Goal: Check status: Check status

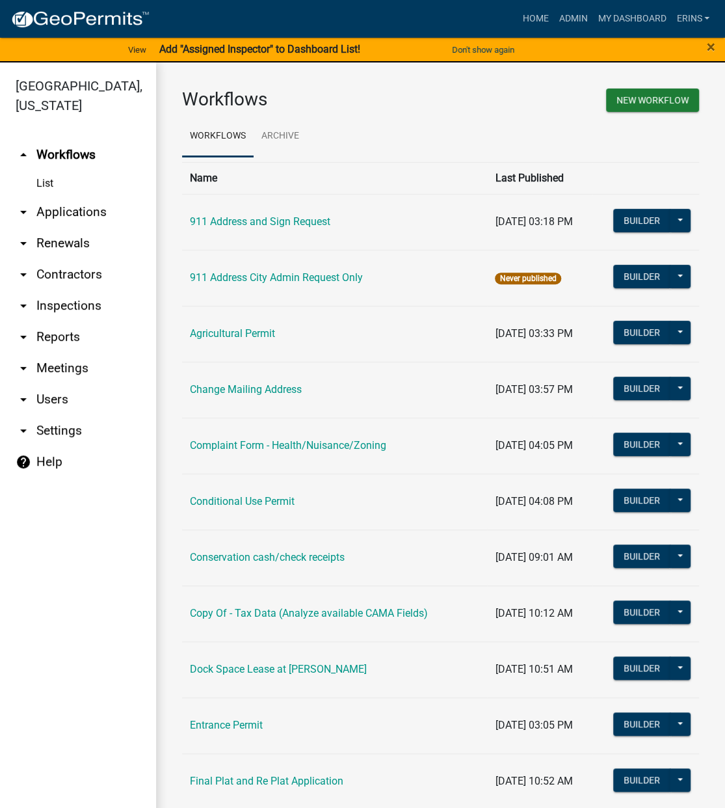
click at [45, 170] on link "List" at bounding box center [78, 183] width 156 height 26
click at [42, 170] on link "List" at bounding box center [78, 183] width 156 height 26
click at [60, 196] on link "arrow_drop_down Applications" at bounding box center [78, 211] width 156 height 31
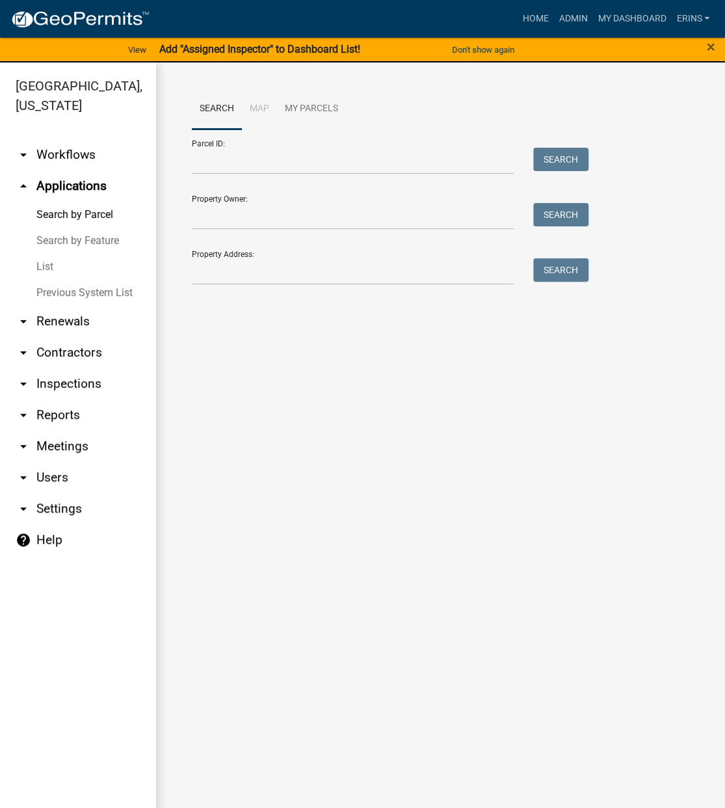
click at [39, 254] on link "List" at bounding box center [78, 267] width 156 height 26
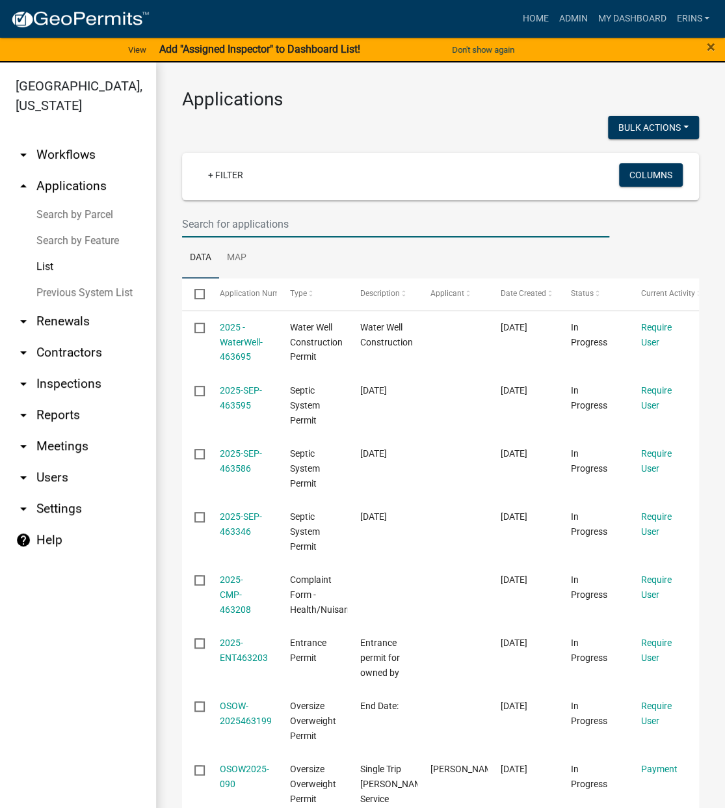
paste input "088528134400003"
type input "088528134400003"
